Goal: Transaction & Acquisition: Purchase product/service

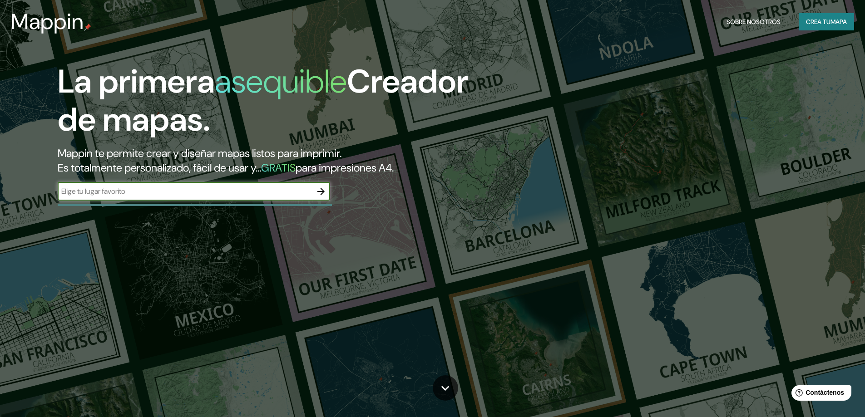
click at [254, 192] on input "text" at bounding box center [185, 191] width 254 height 10
type input "[PERSON_NAME]"
click at [324, 192] on icon "button" at bounding box center [321, 191] width 7 height 7
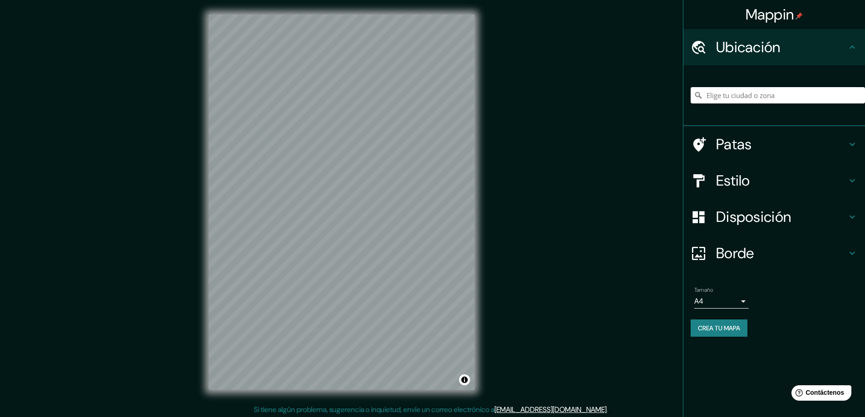
click at [725, 302] on body "Mappin Ubicación Patas Estilo Disposición Borde Elige un borde. Consejo : puede…" at bounding box center [432, 208] width 865 height 417
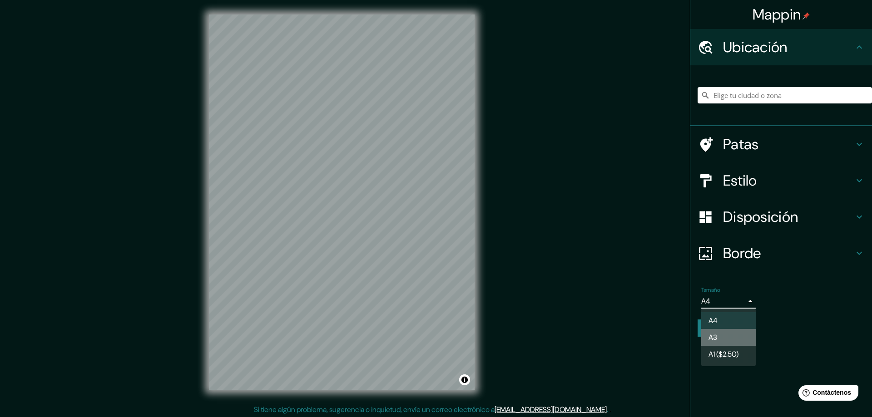
click at [720, 338] on li "A3" at bounding box center [728, 337] width 55 height 17
type input "a4"
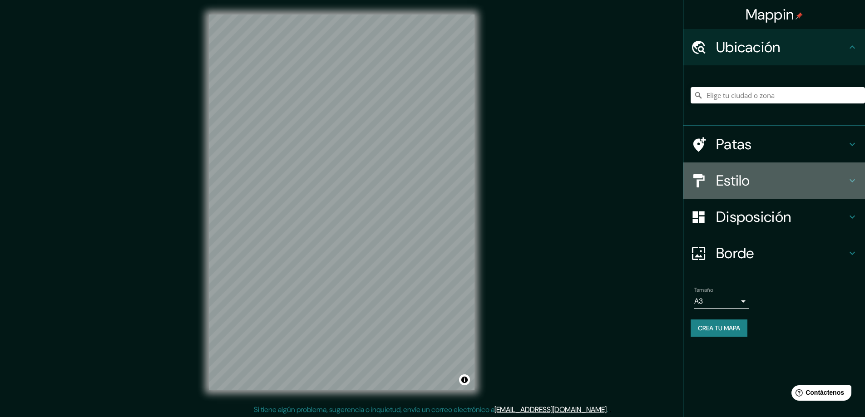
click at [746, 176] on font "Estilo" at bounding box center [733, 180] width 34 height 19
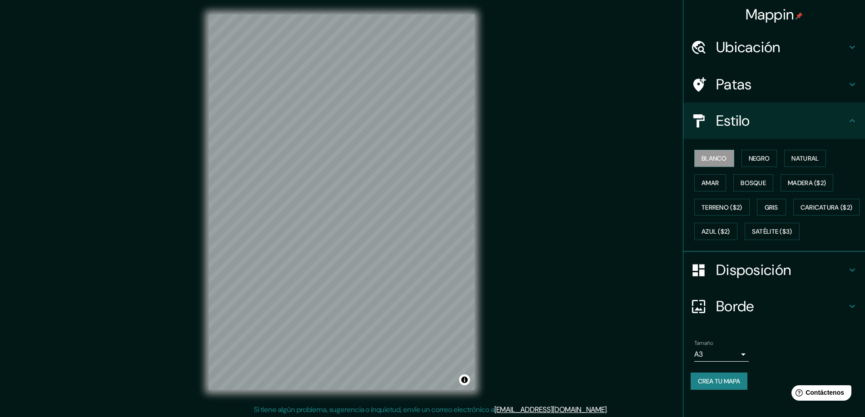
scroll to position [8, 0]
